Goal: Information Seeking & Learning: Learn about a topic

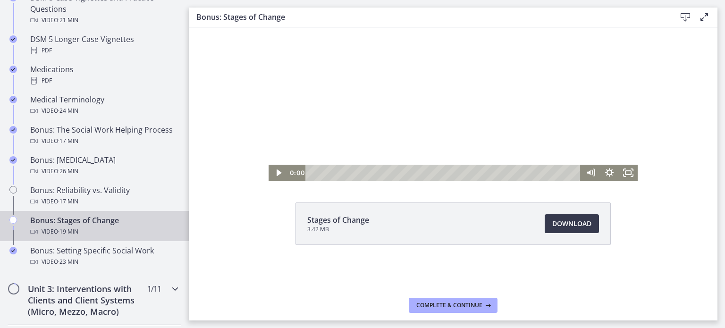
scroll to position [698, 0]
click at [95, 235] on div "Bonus: Stages of Change Video · 19 min" at bounding box center [103, 225] width 147 height 23
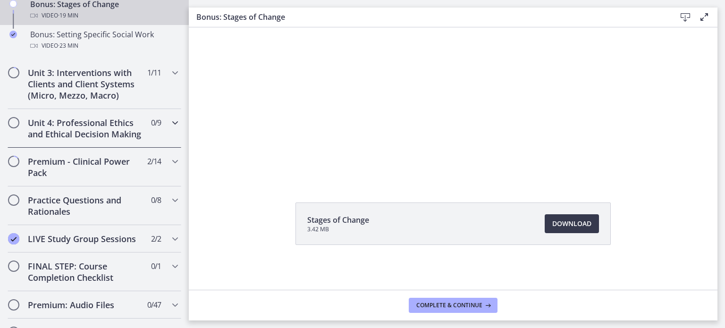
scroll to position [913, 0]
click at [169, 168] on icon "Chapters" at bounding box center [174, 161] width 11 height 11
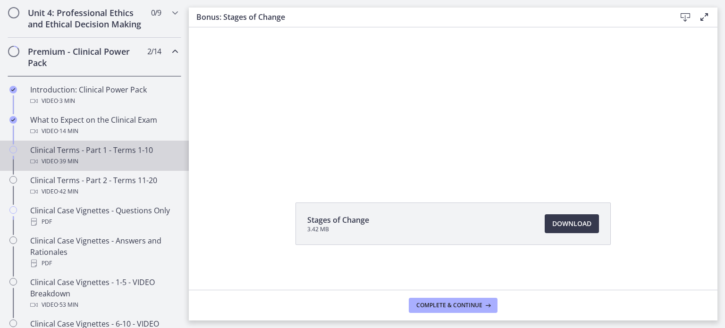
scroll to position [420, 0]
click at [76, 167] on span "· 39 min" at bounding box center [68, 160] width 20 height 11
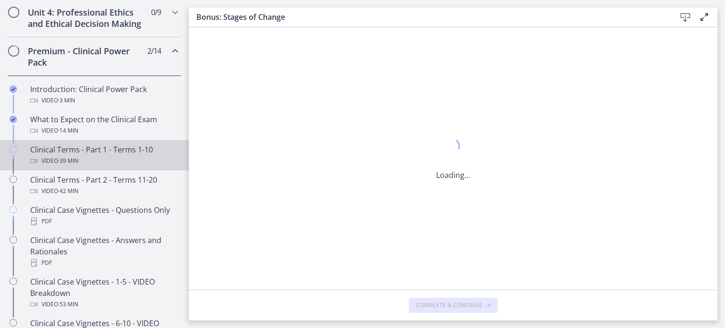
scroll to position [0, 0]
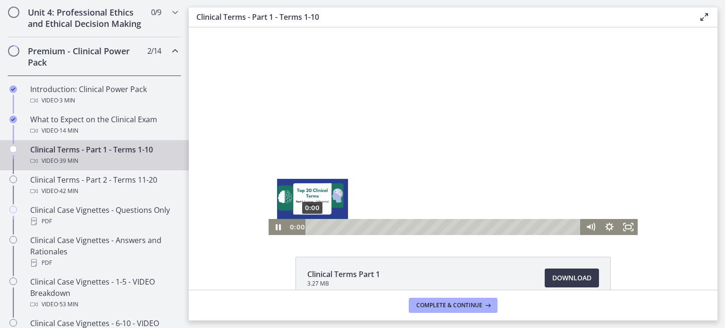
drag, startPoint x: 353, startPoint y: 228, endPoint x: 290, endPoint y: 228, distance: 63.2
click at [290, 228] on div "0:00 0:00" at bounding box center [434, 227] width 294 height 16
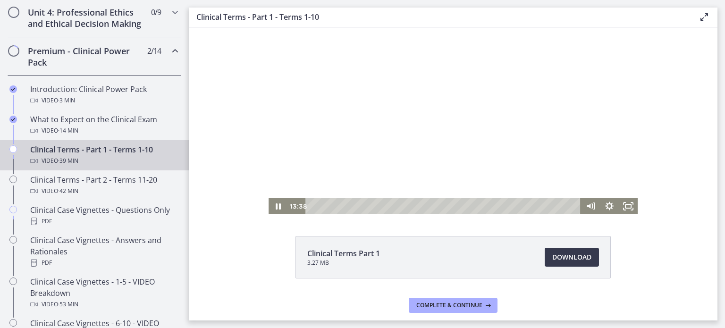
scroll to position [21, 0]
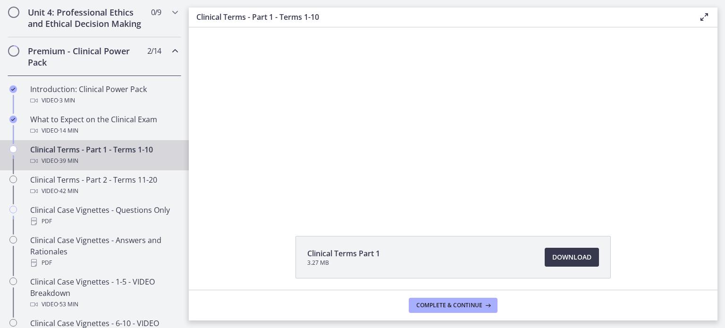
click at [366, 184] on div at bounding box center [453, 111] width 369 height 208
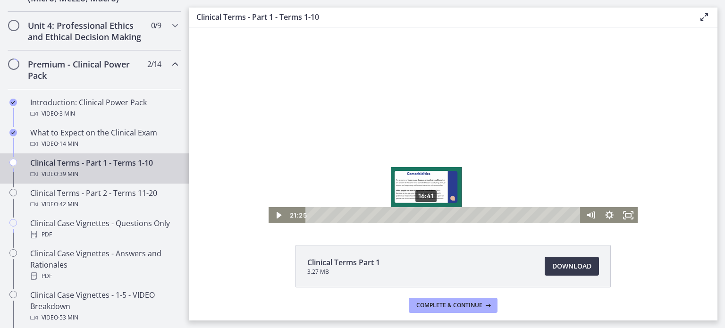
scroll to position [12, 0]
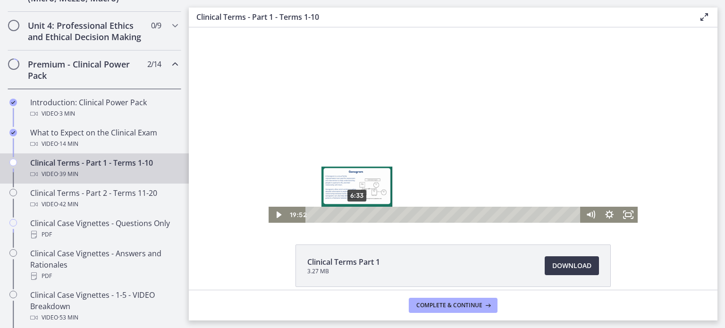
click at [353, 215] on div "6:33" at bounding box center [444, 215] width 264 height 16
click at [359, 216] on div "7:18" at bounding box center [444, 215] width 264 height 16
click at [364, 217] on div "8:08" at bounding box center [444, 215] width 264 height 16
